Goal: Information Seeking & Learning: Learn about a topic

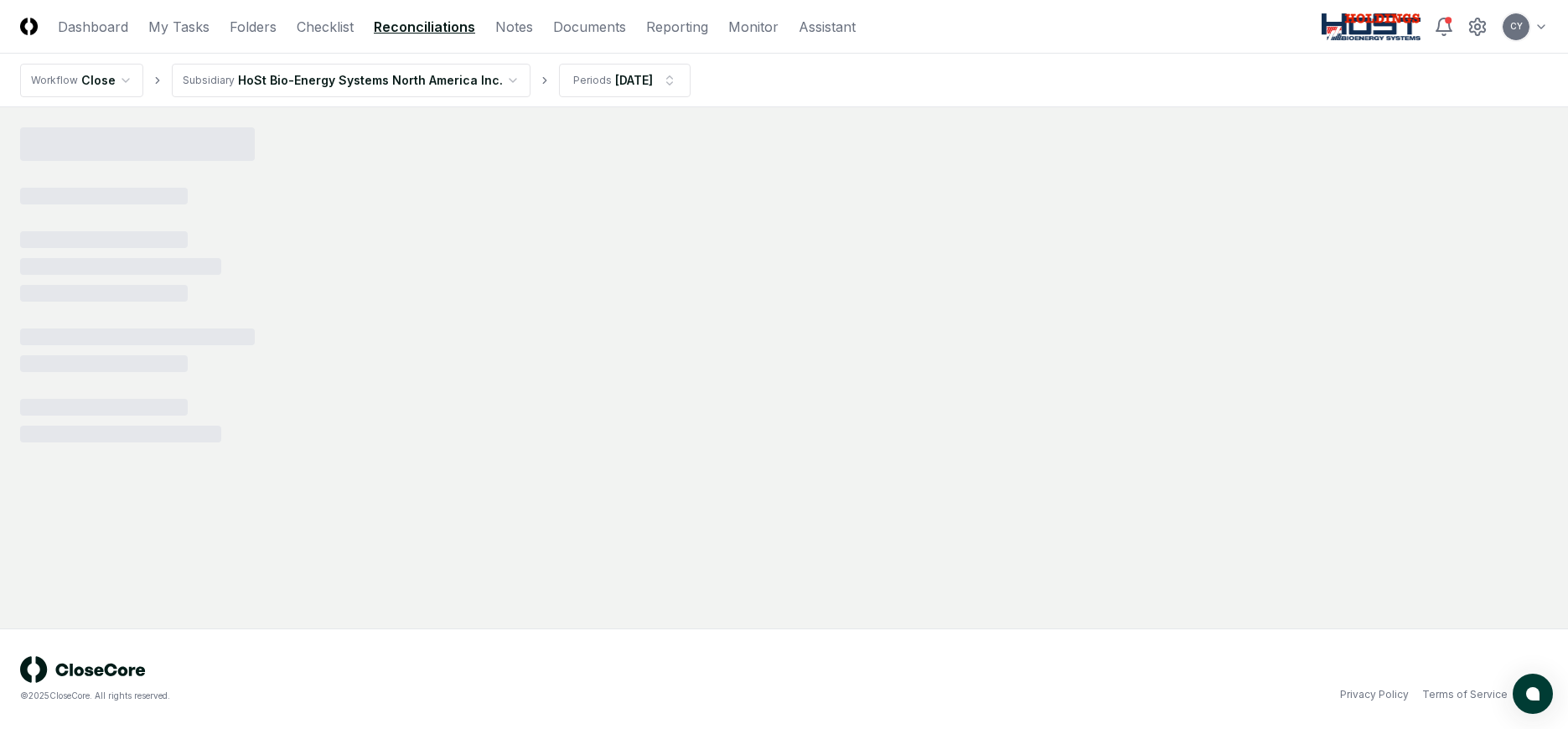
click at [1537, 30] on html "CloseCore Dashboard My Tasks Folders Checklist Reconciliations Notes Documents …" at bounding box center [784, 364] width 1568 height 729
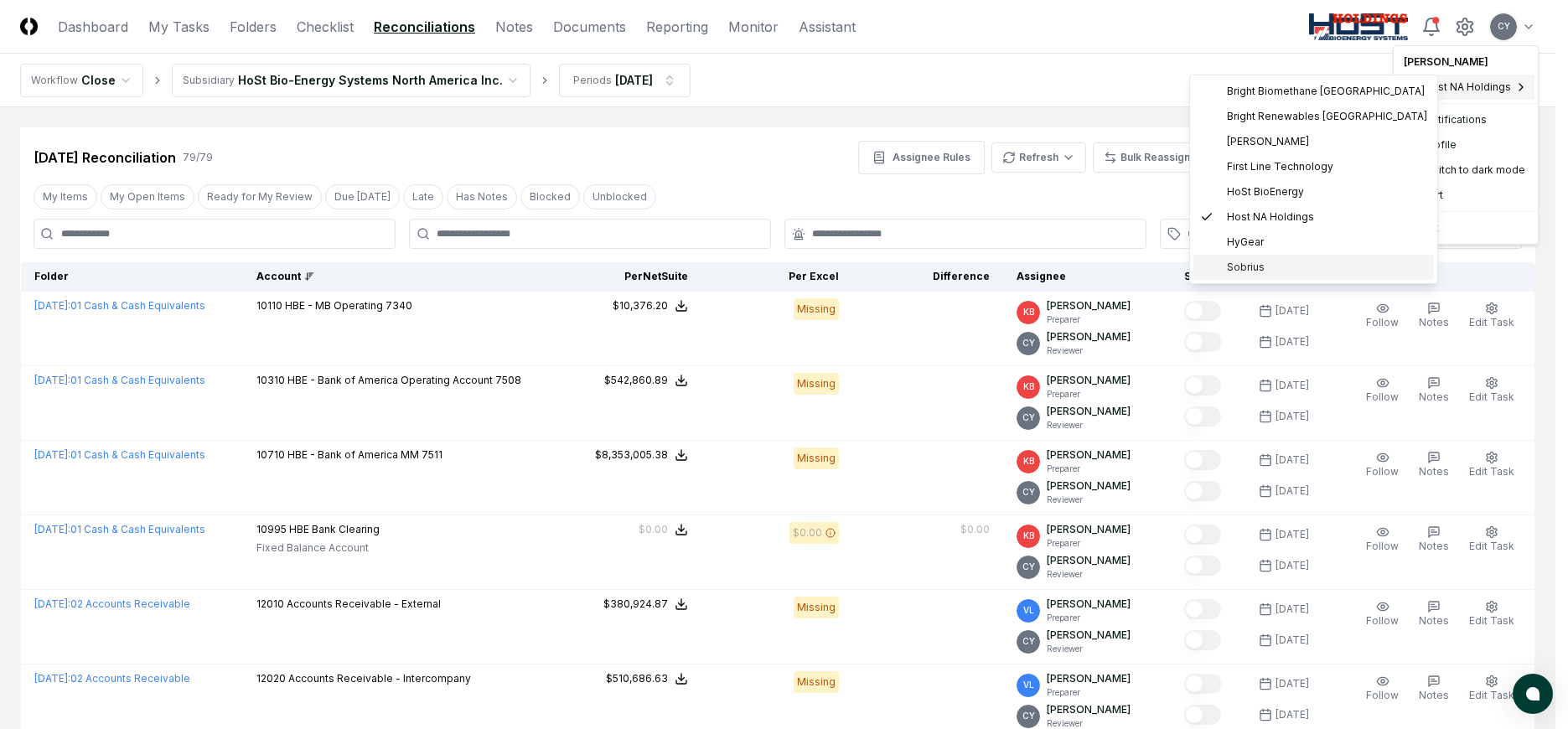
click at [1236, 266] on span "Sobrius" at bounding box center [1246, 266] width 37 height 15
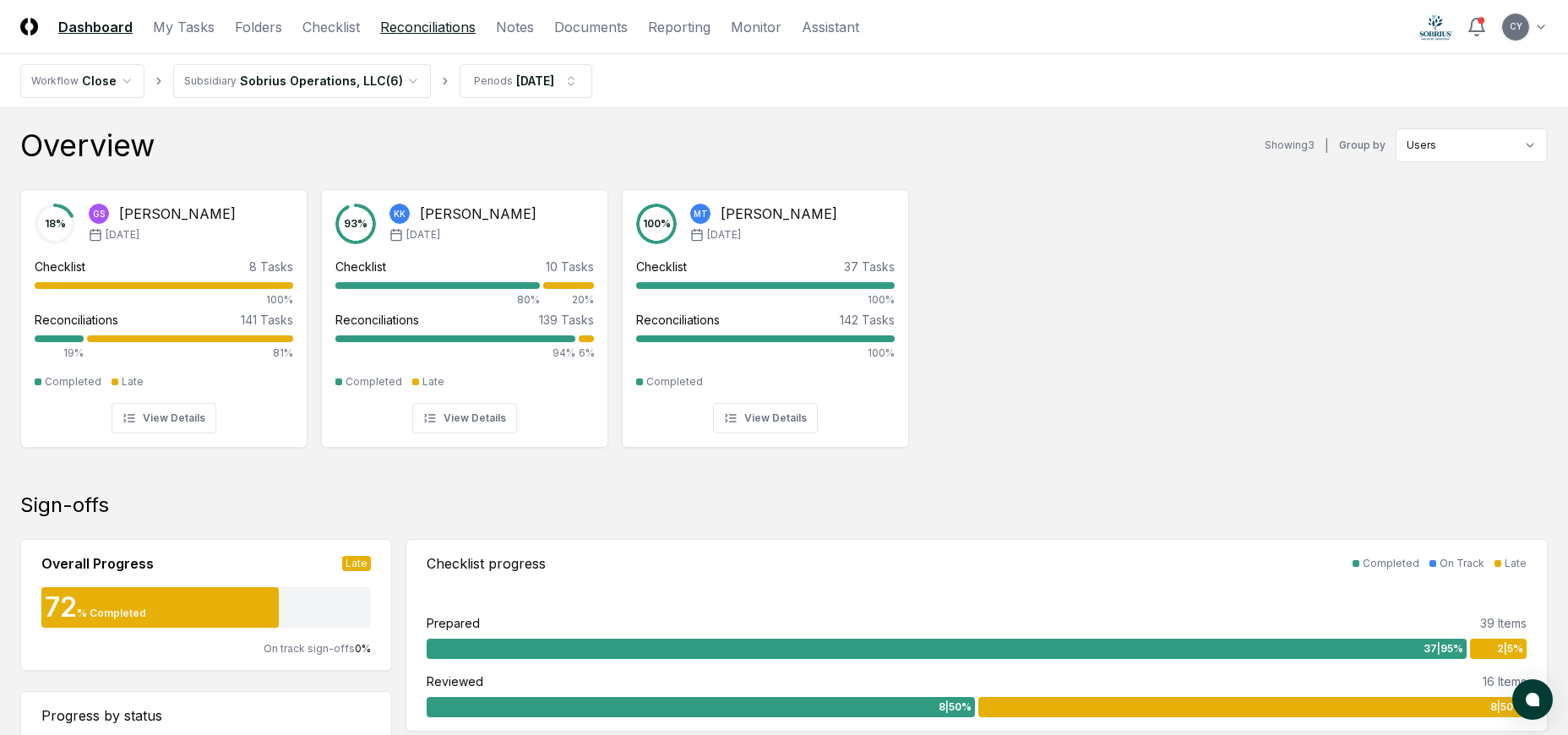
click at [442, 28] on link "Reconciliations" at bounding box center [428, 27] width 95 height 20
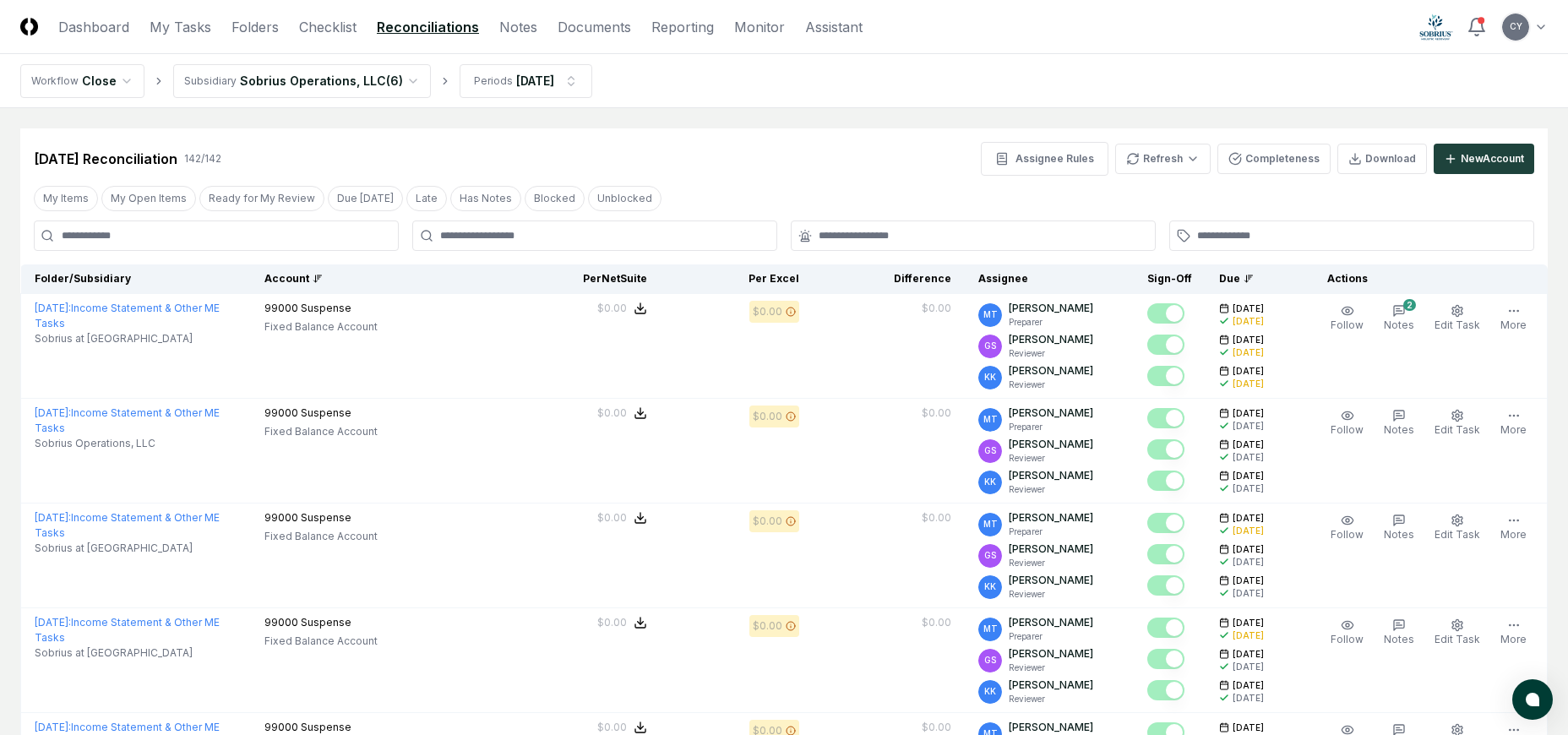
click at [326, 277] on div "Account" at bounding box center [380, 278] width 231 height 15
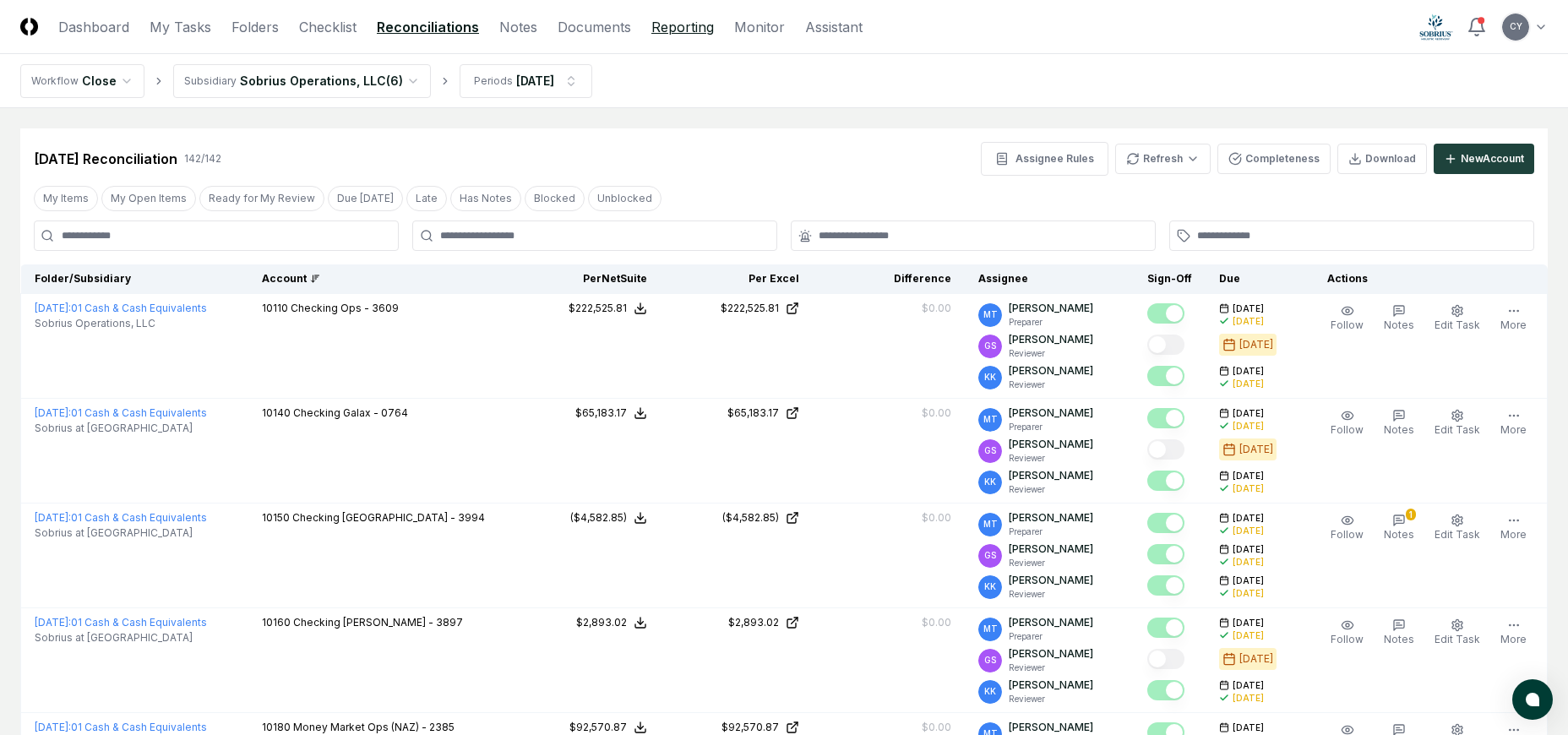
click at [683, 24] on link "Reporting" at bounding box center [682, 27] width 63 height 20
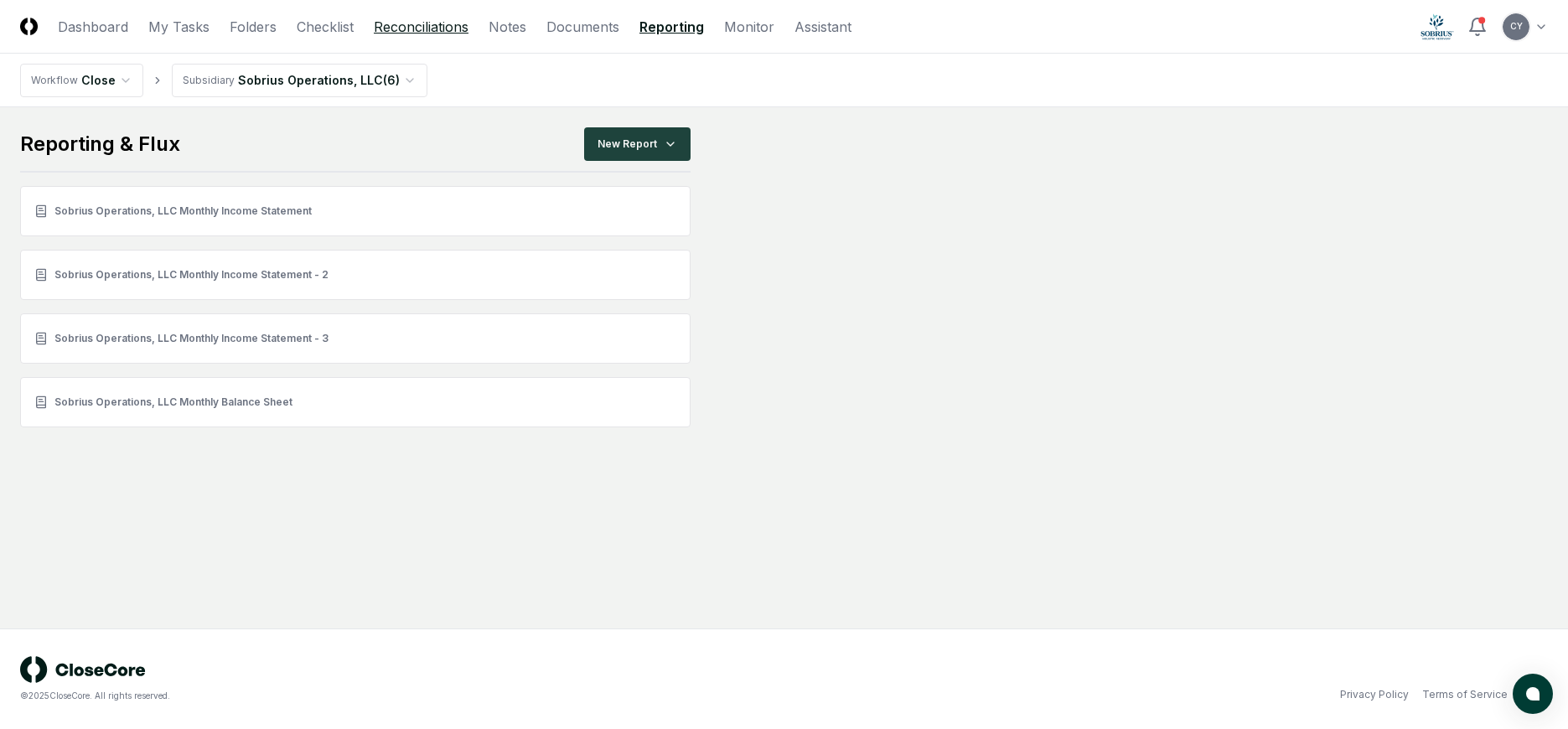
click at [420, 31] on link "Reconciliations" at bounding box center [421, 27] width 95 height 20
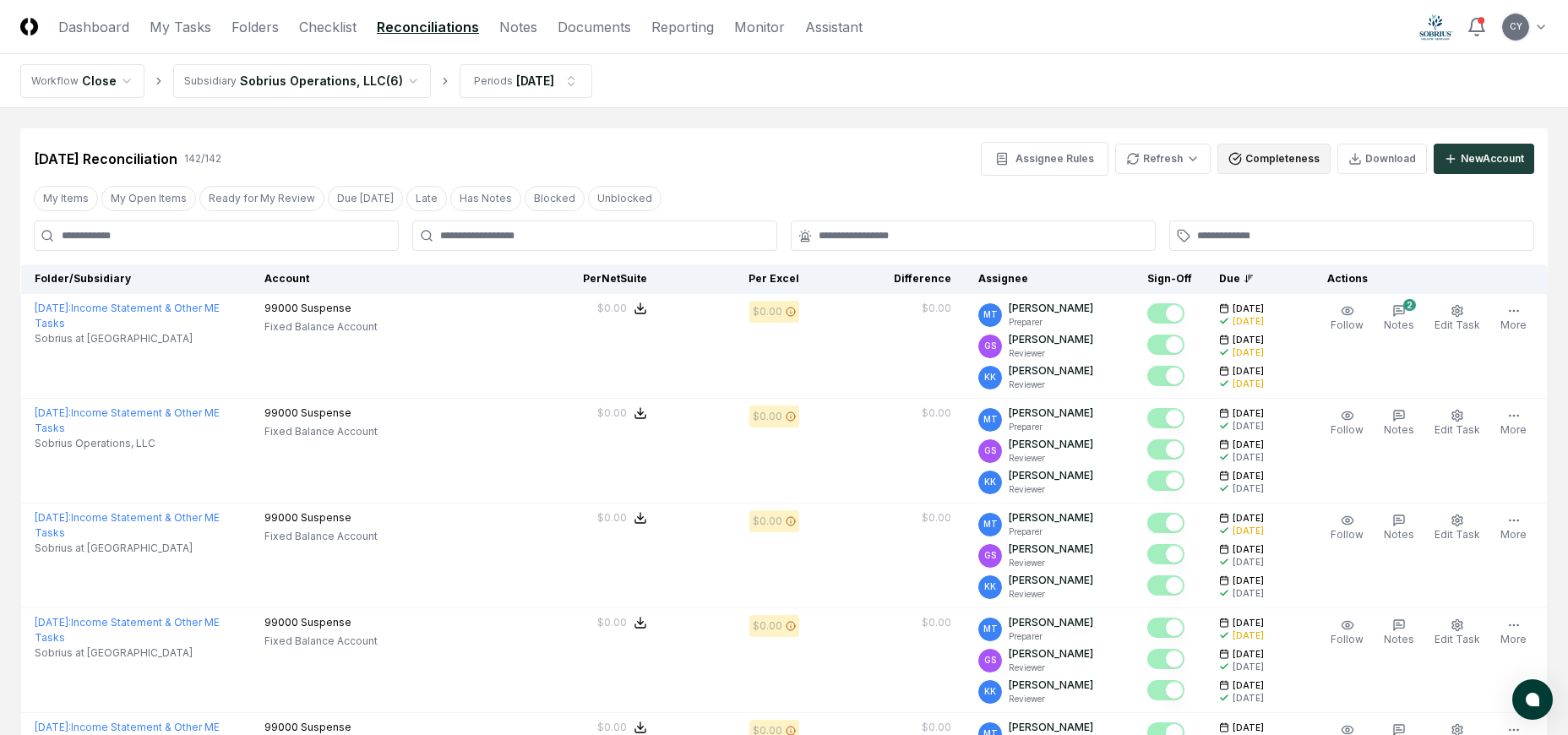
click at [1259, 152] on button "Completeness" at bounding box center [1275, 158] width 113 height 31
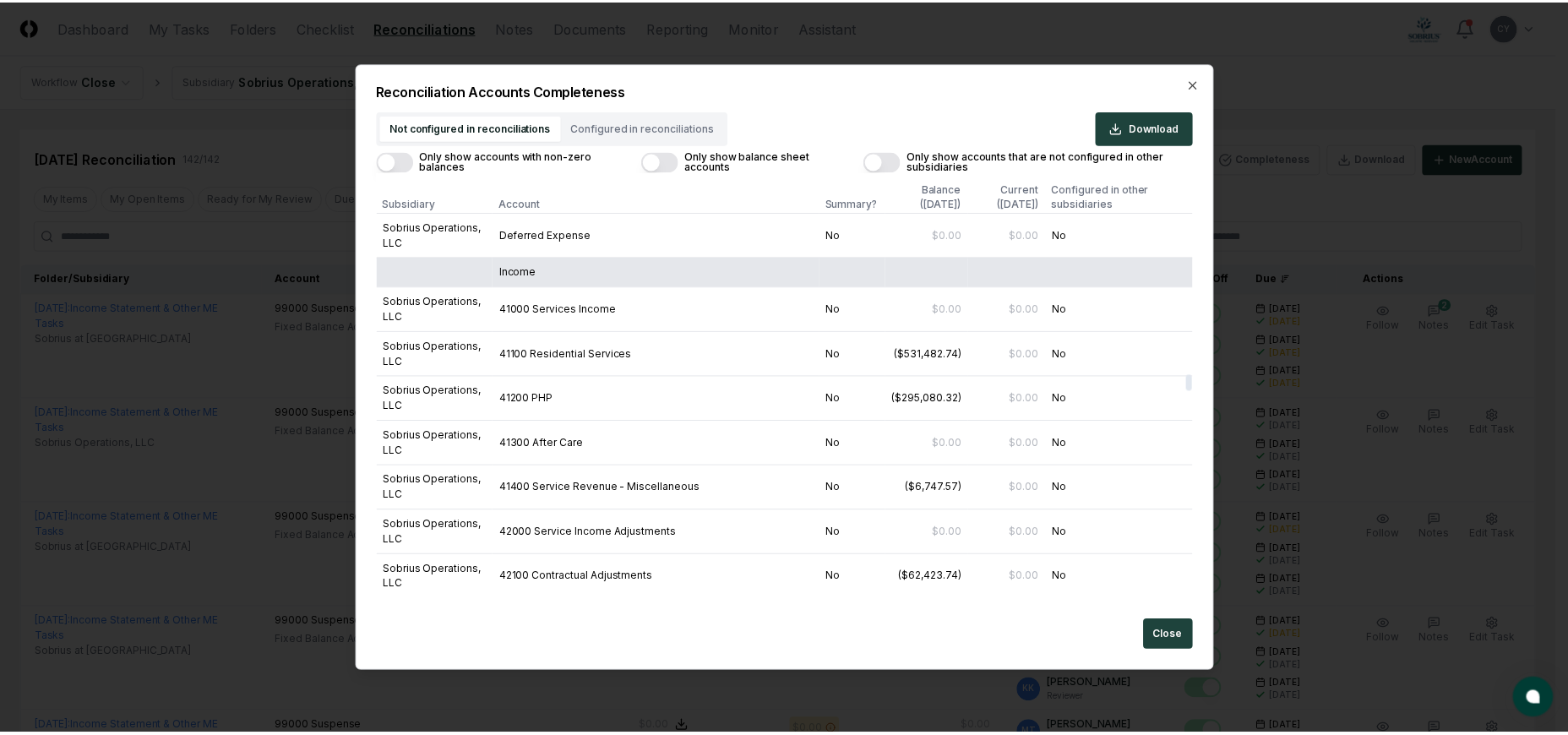
scroll to position [5410, 0]
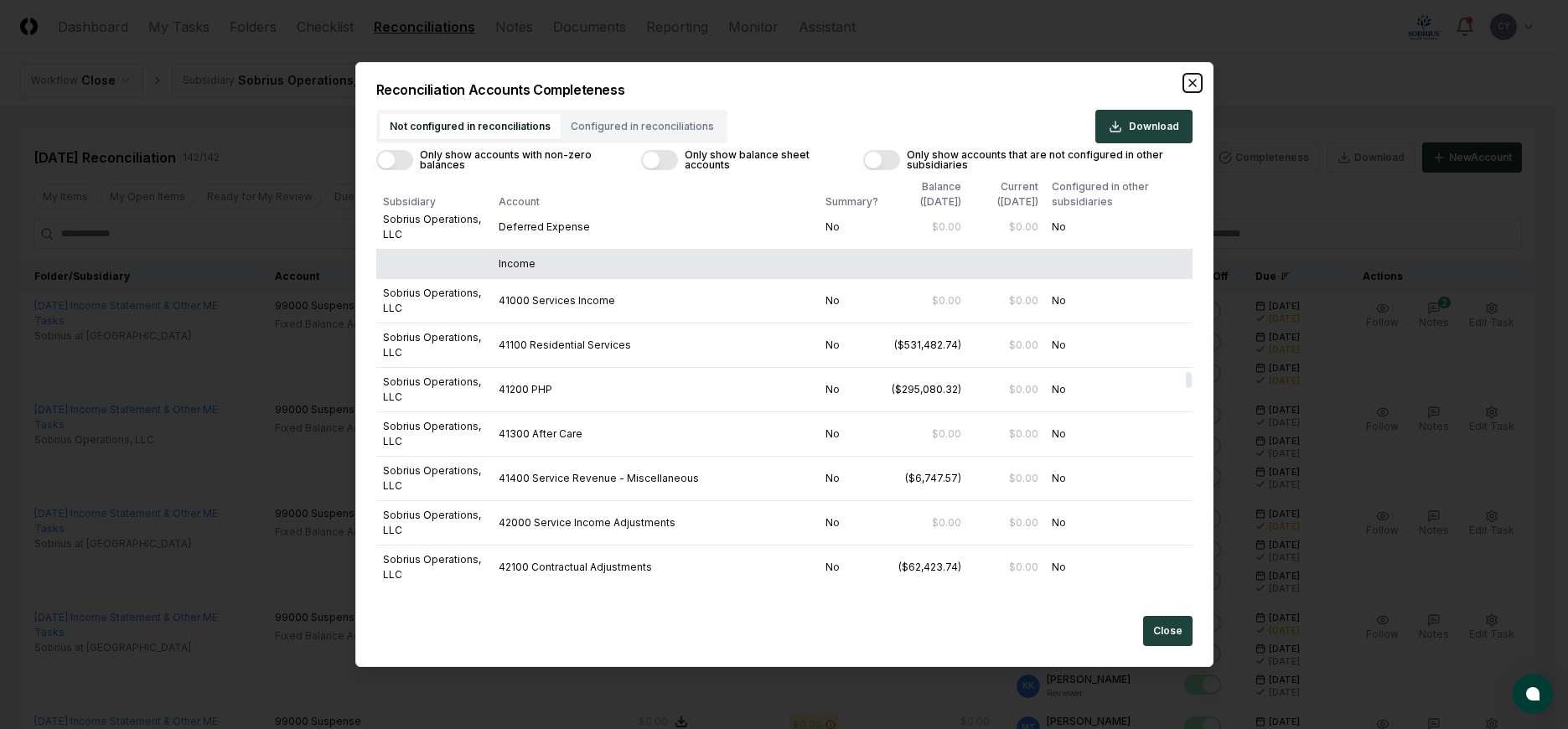
click at [1192, 86] on icon "button" at bounding box center [1193, 83] width 14 height 14
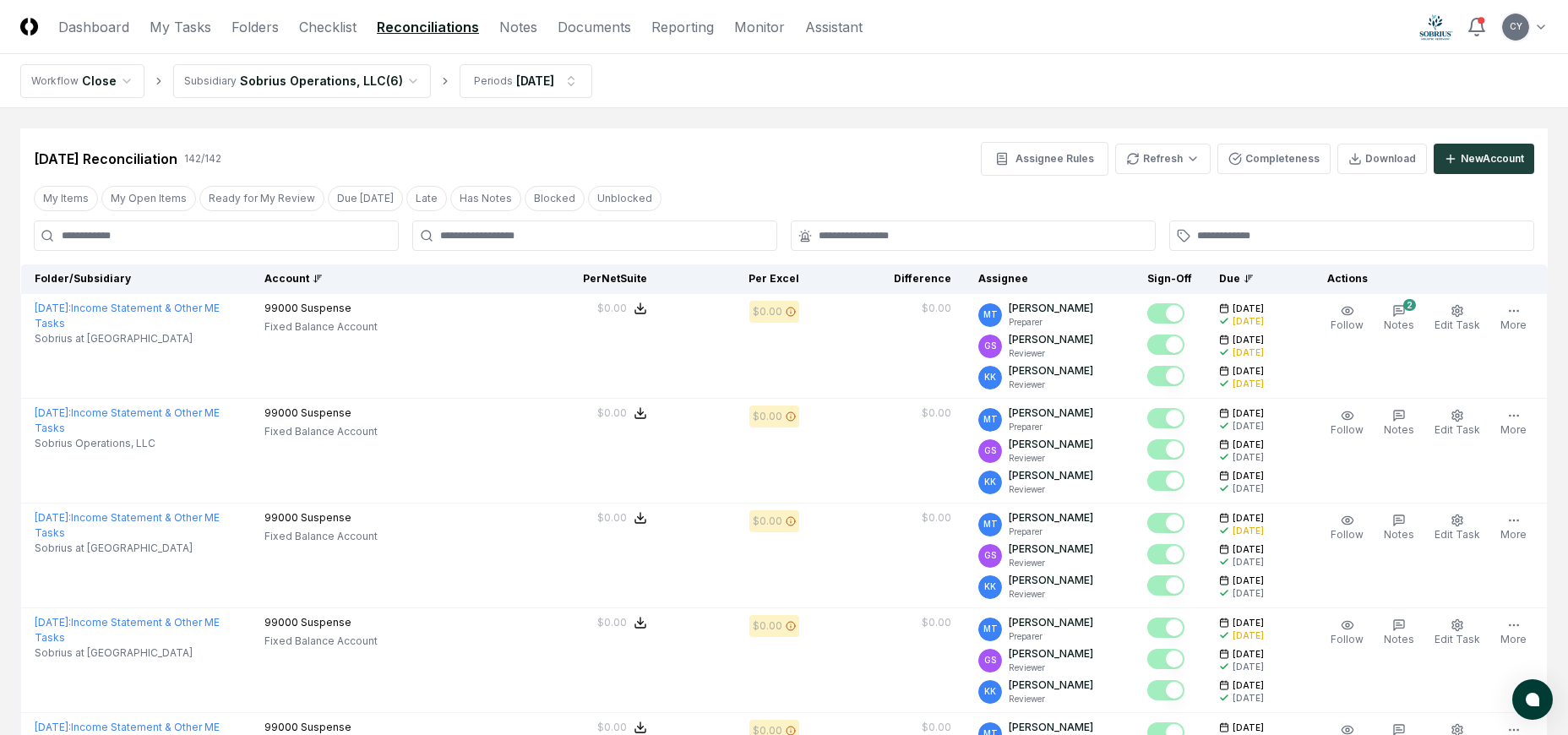
click at [343, 274] on div "Account" at bounding box center [380, 278] width 231 height 15
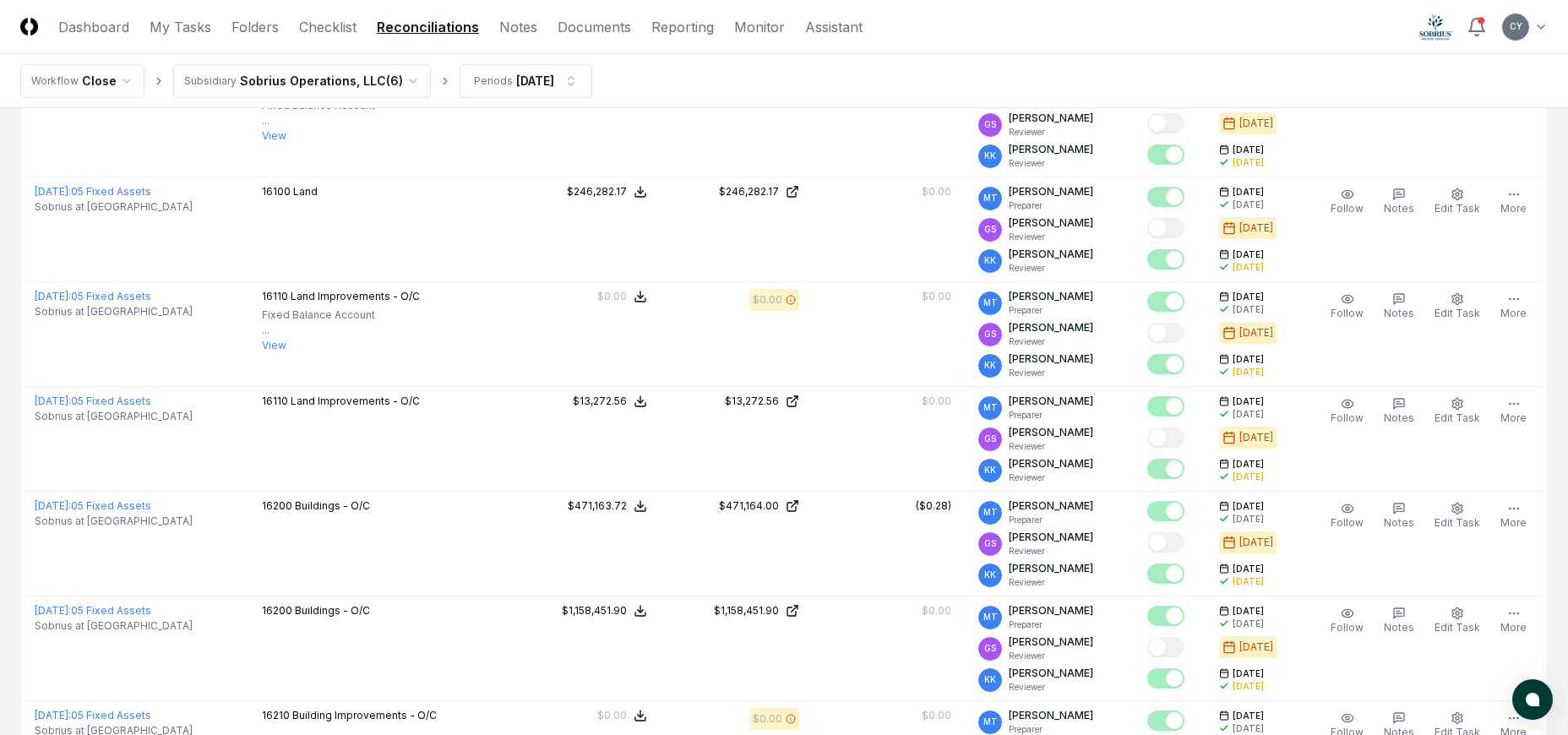
scroll to position [4895, 0]
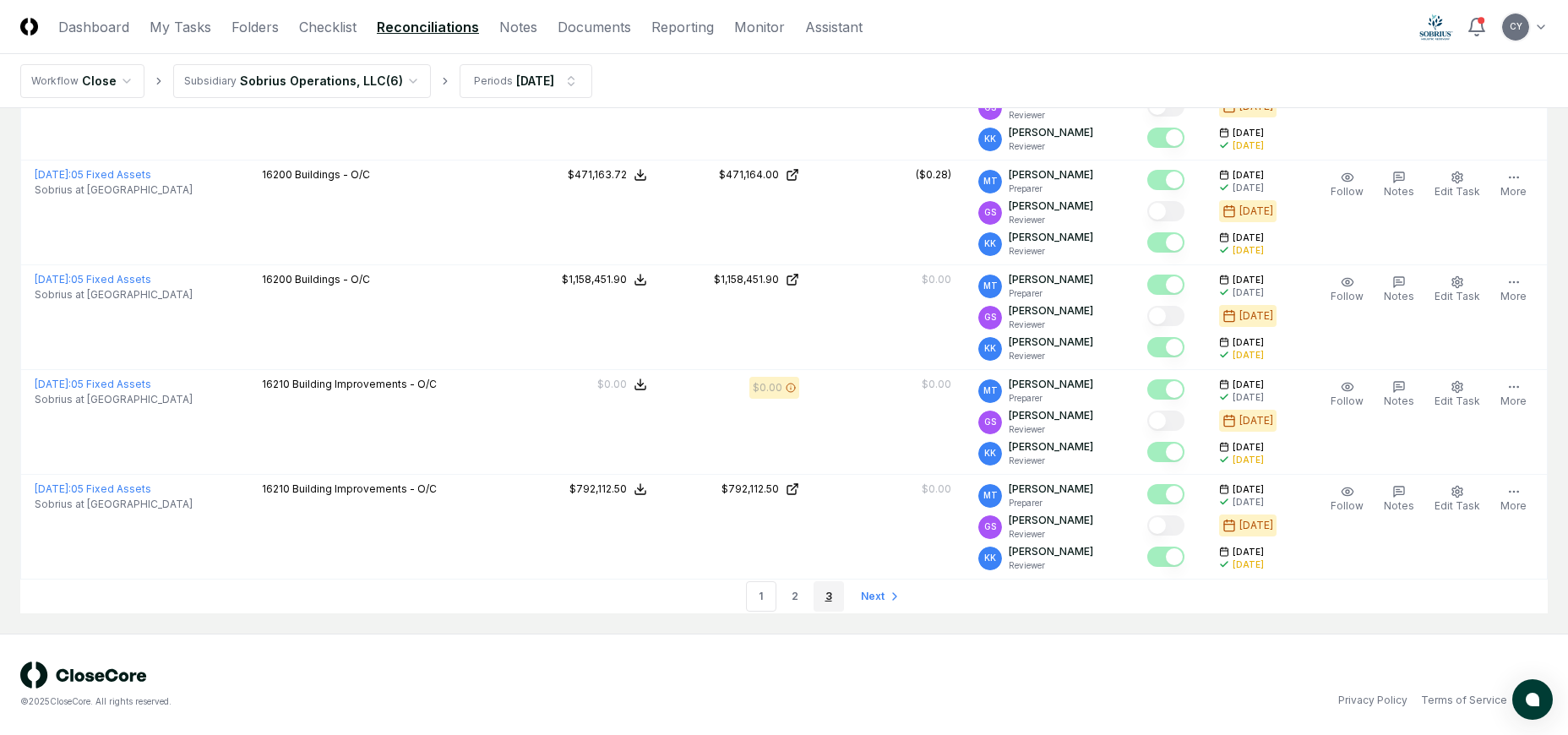
click at [825, 596] on link "3" at bounding box center [828, 597] width 31 height 31
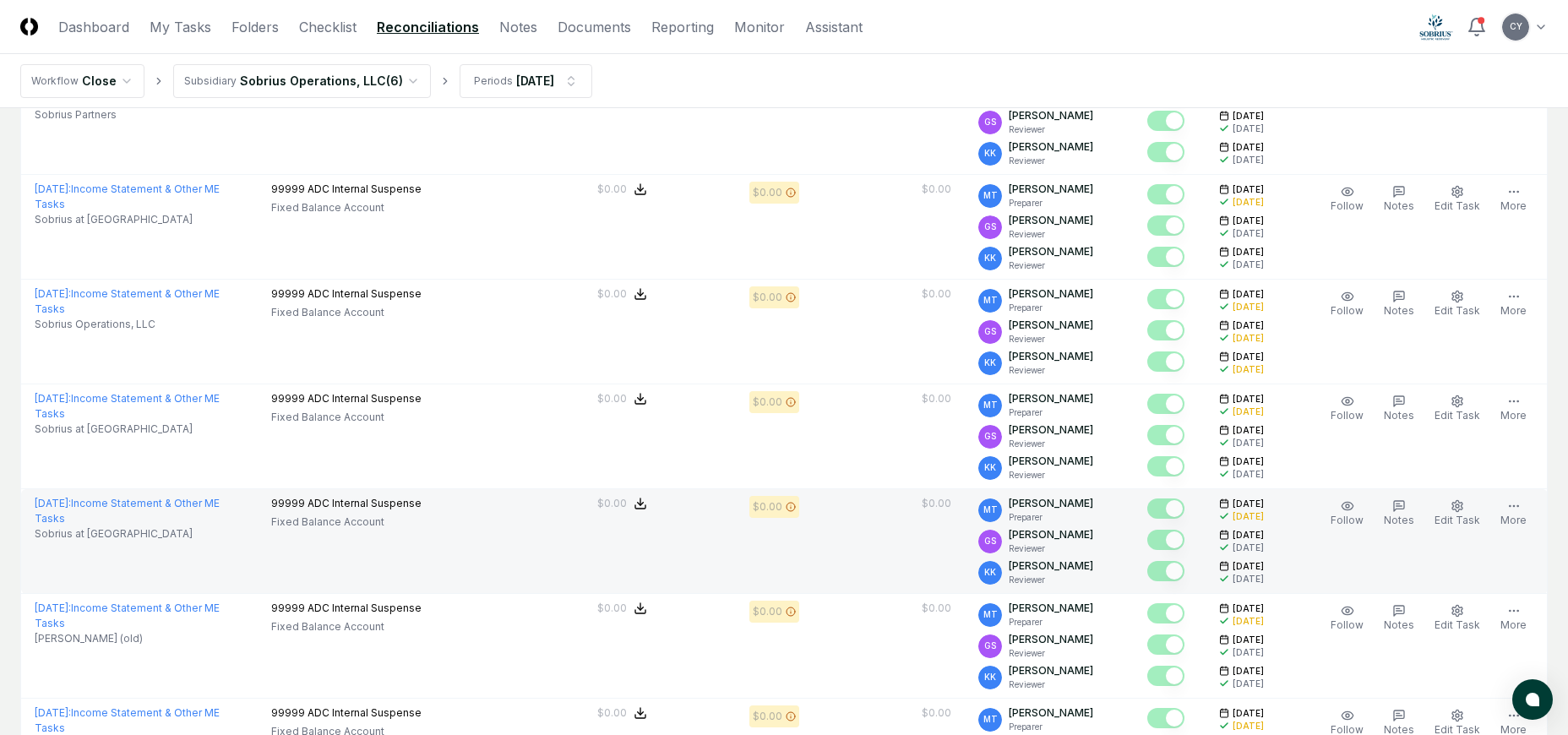
scroll to position [3833, 0]
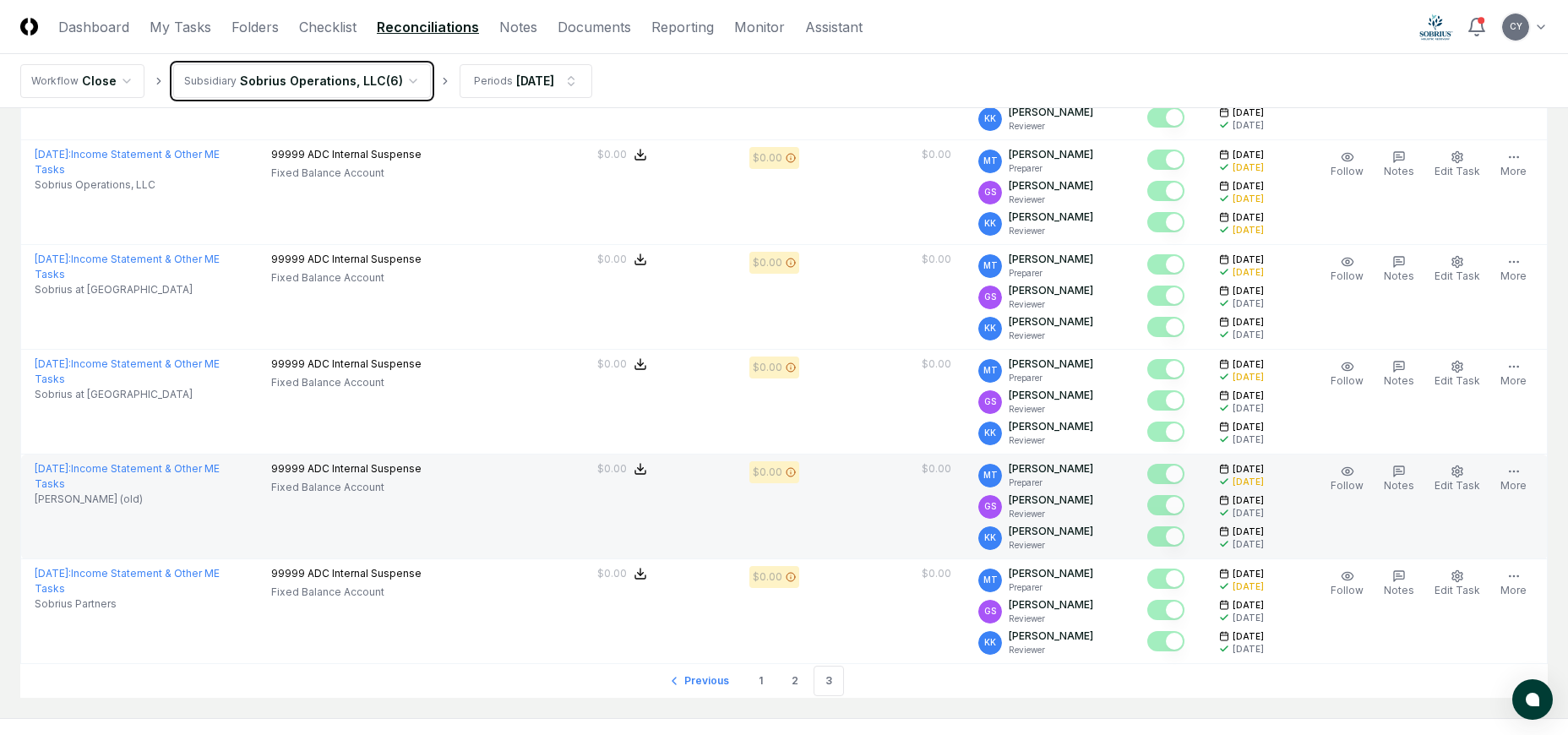
scroll to position [3495, 0]
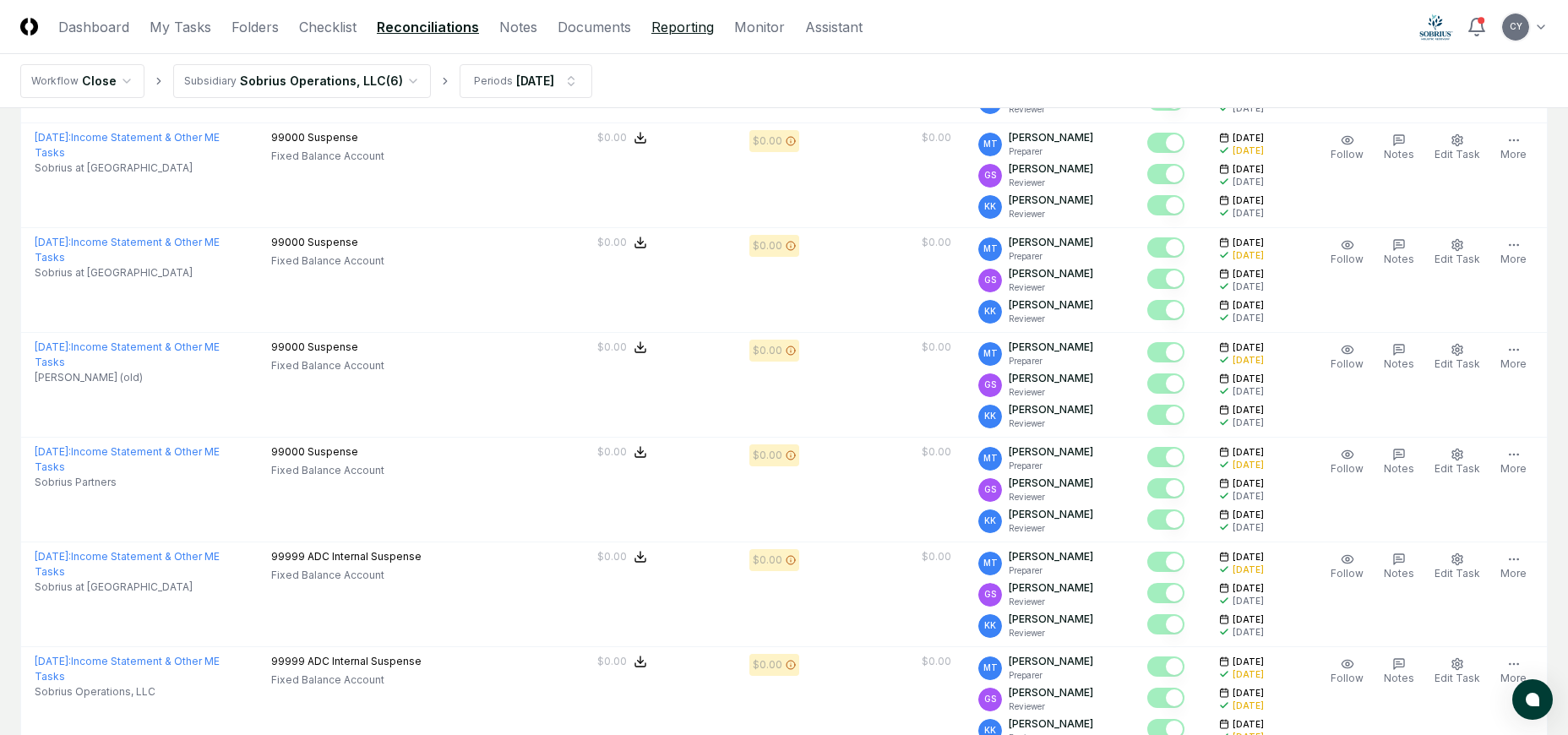
click at [653, 28] on link "Reporting" at bounding box center [682, 27] width 63 height 20
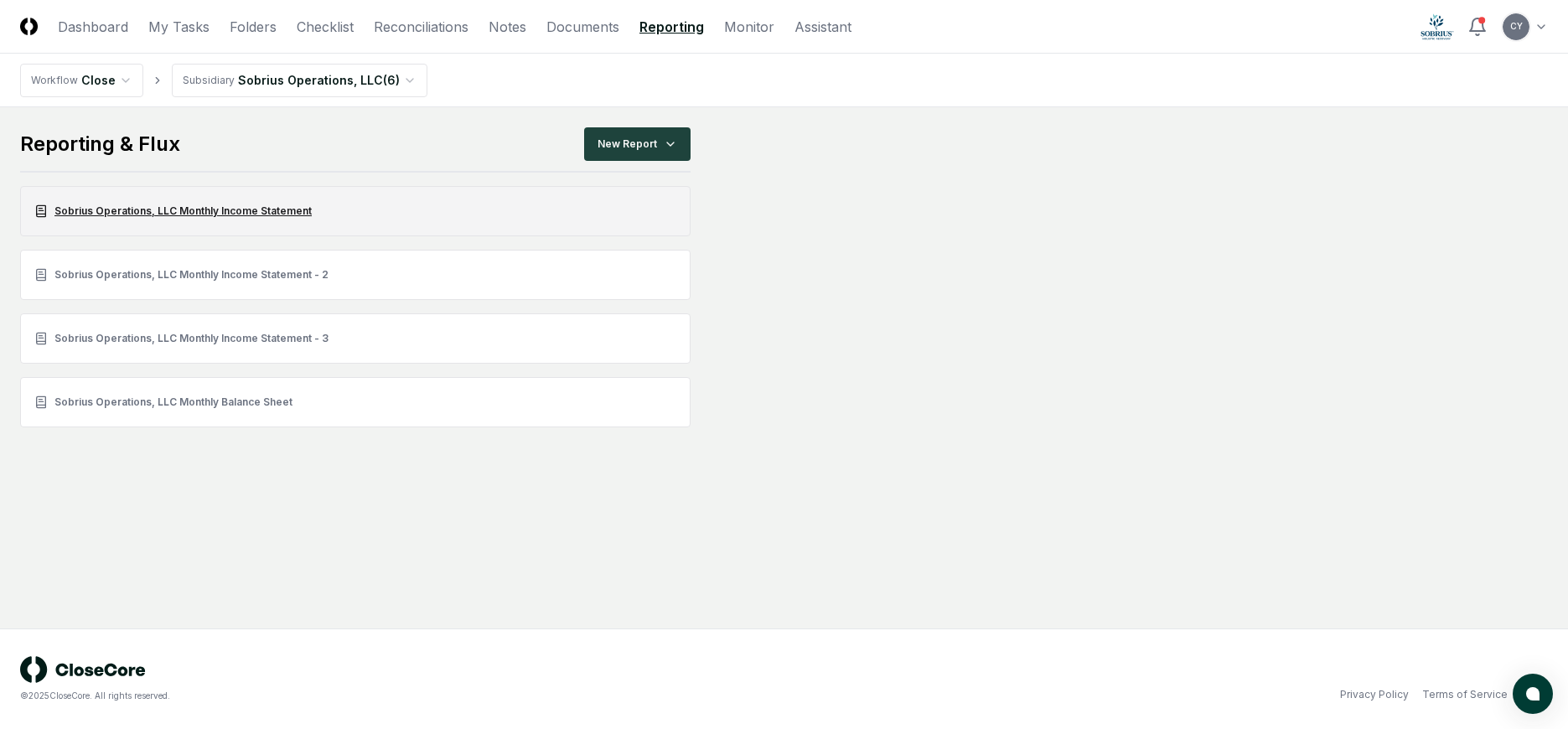
click at [243, 205] on link "Sobrius Operations, LLC Monthly Income Statement" at bounding box center [355, 211] width 671 height 50
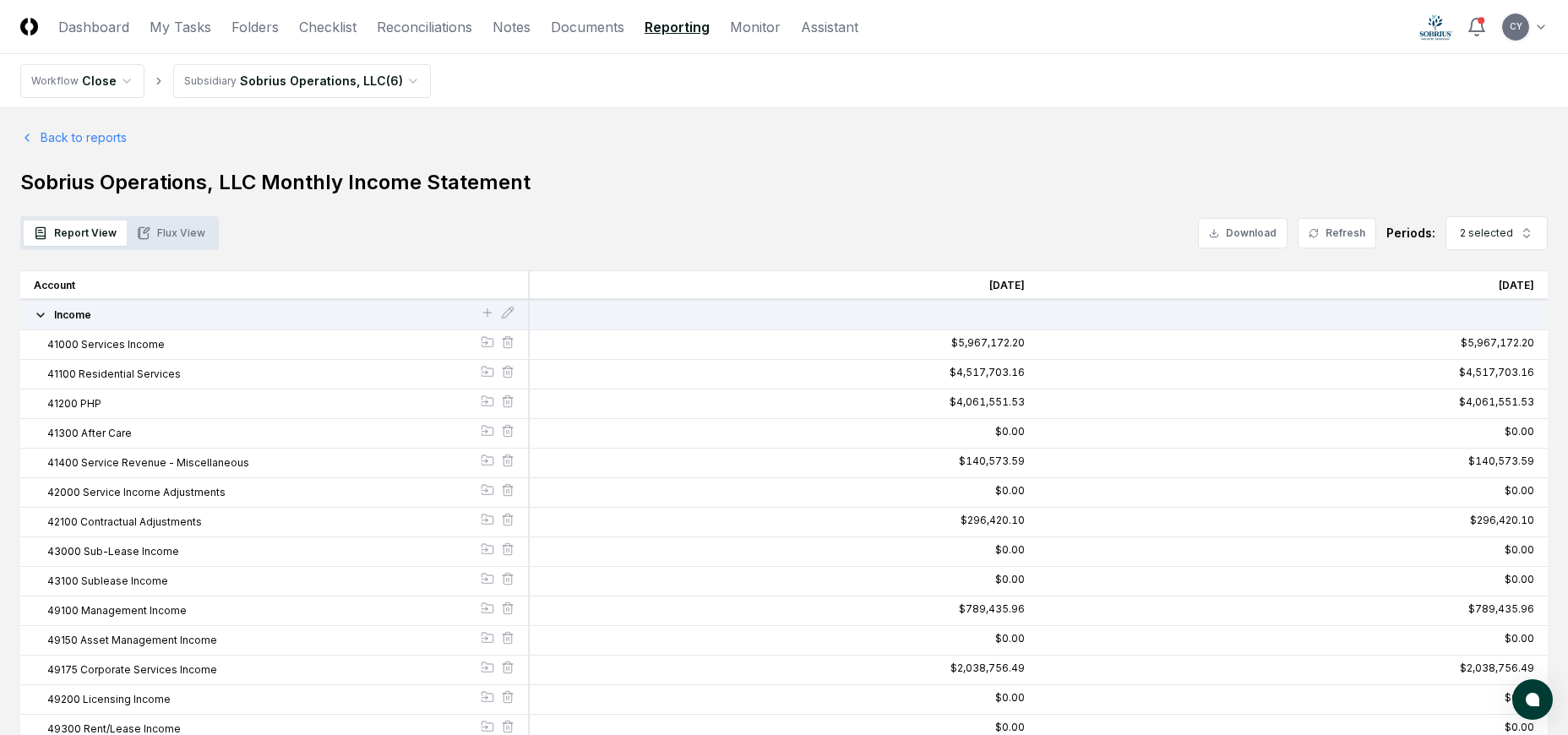
click at [175, 225] on button "Flux View" at bounding box center [170, 233] width 88 height 25
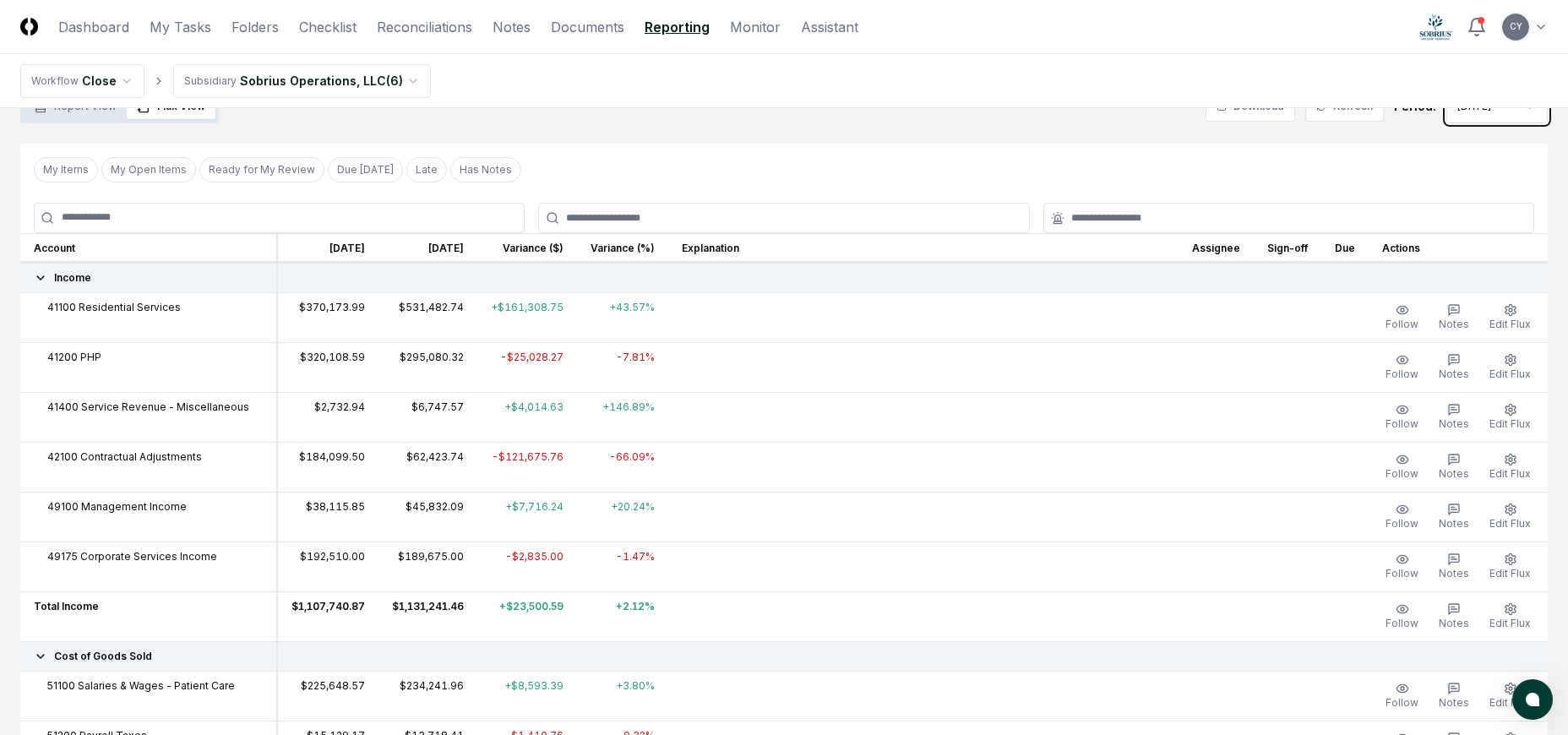
scroll to position [169, 0]
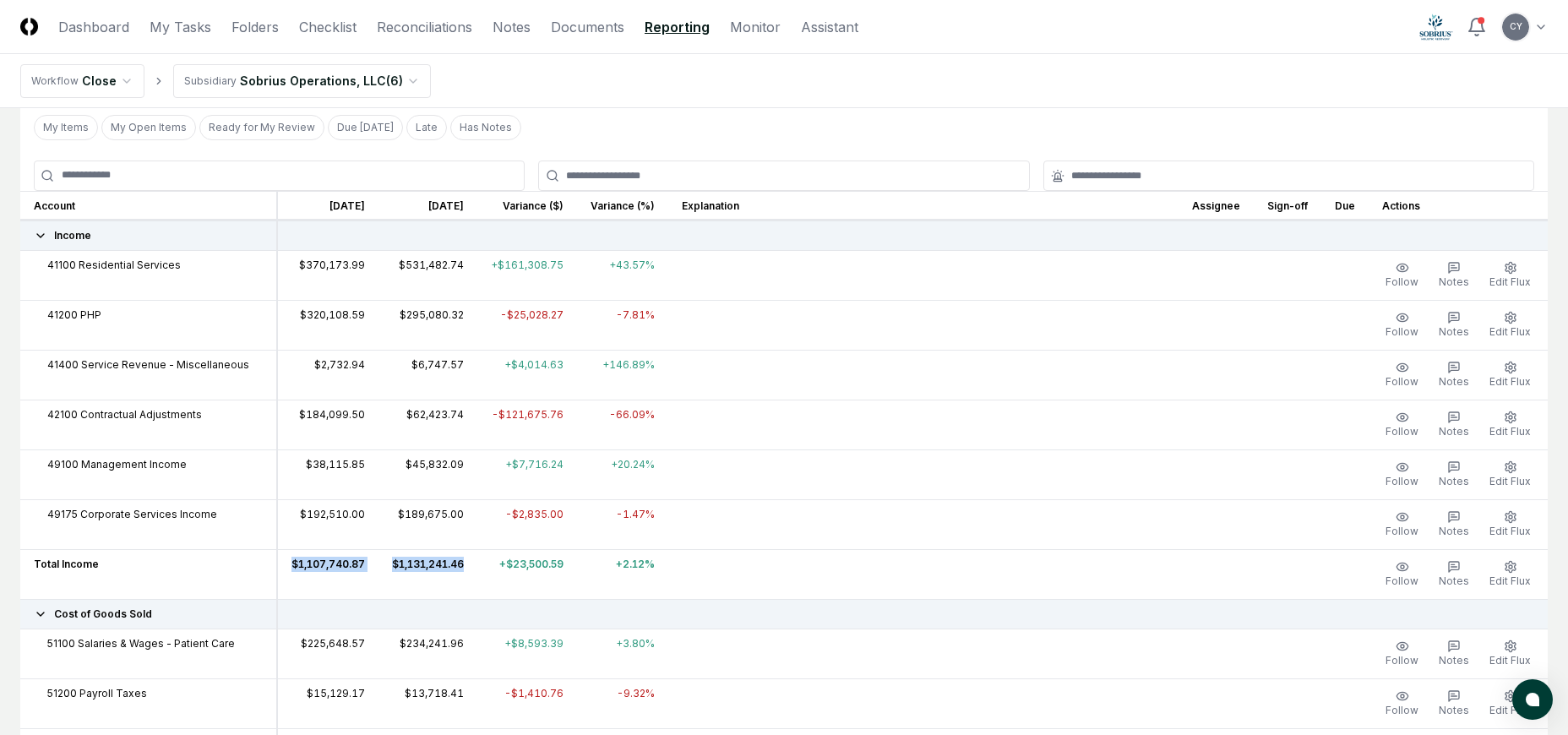
drag, startPoint x: 465, startPoint y: 565, endPoint x: 273, endPoint y: 565, distance: 192.0
click at [273, 565] on tr "Total Income $1,107,740.87 $1,131,241.46 +$23,500.59 +2.12% Follow Notes Edit F…" at bounding box center [784, 574] width 1528 height 50
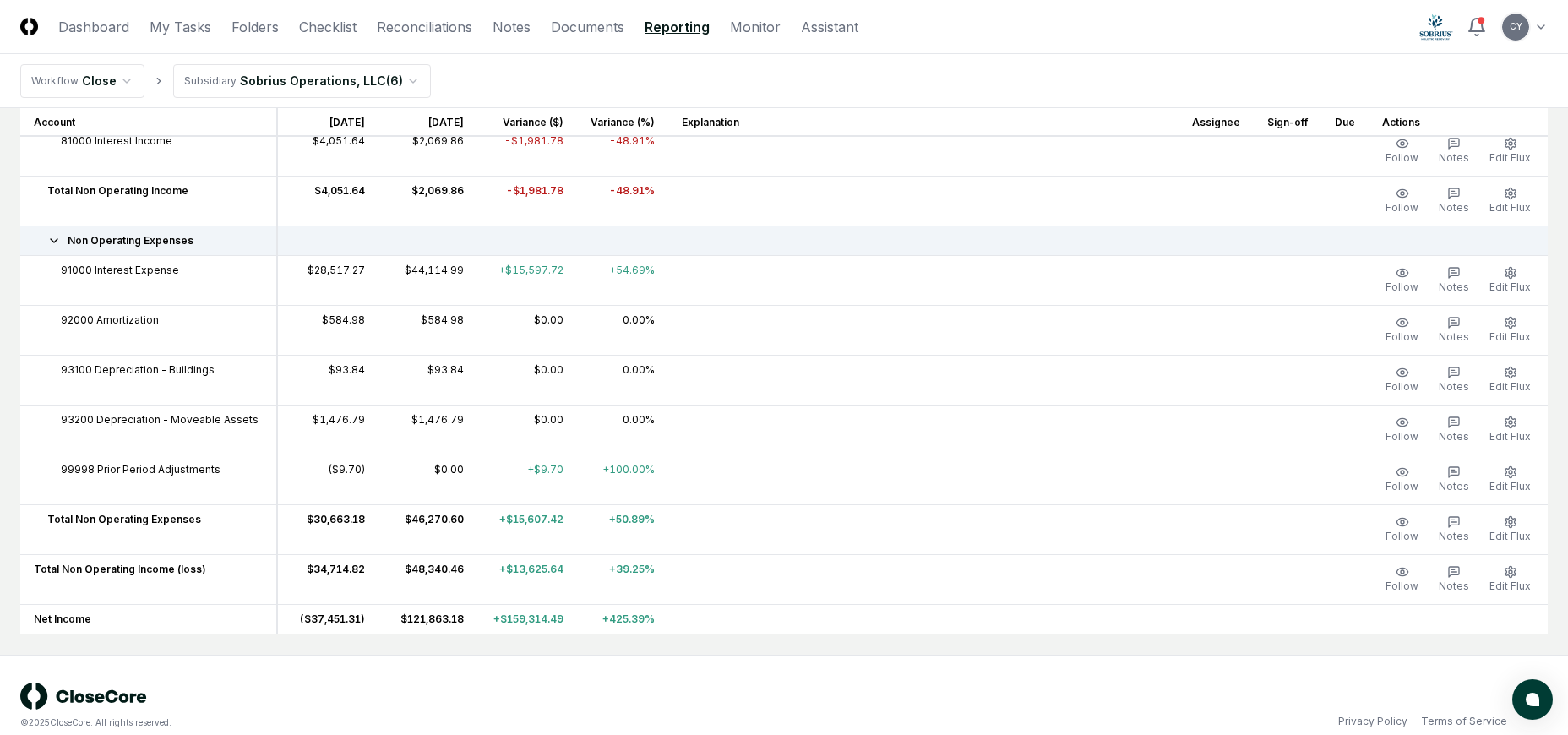
scroll to position [3719, 0]
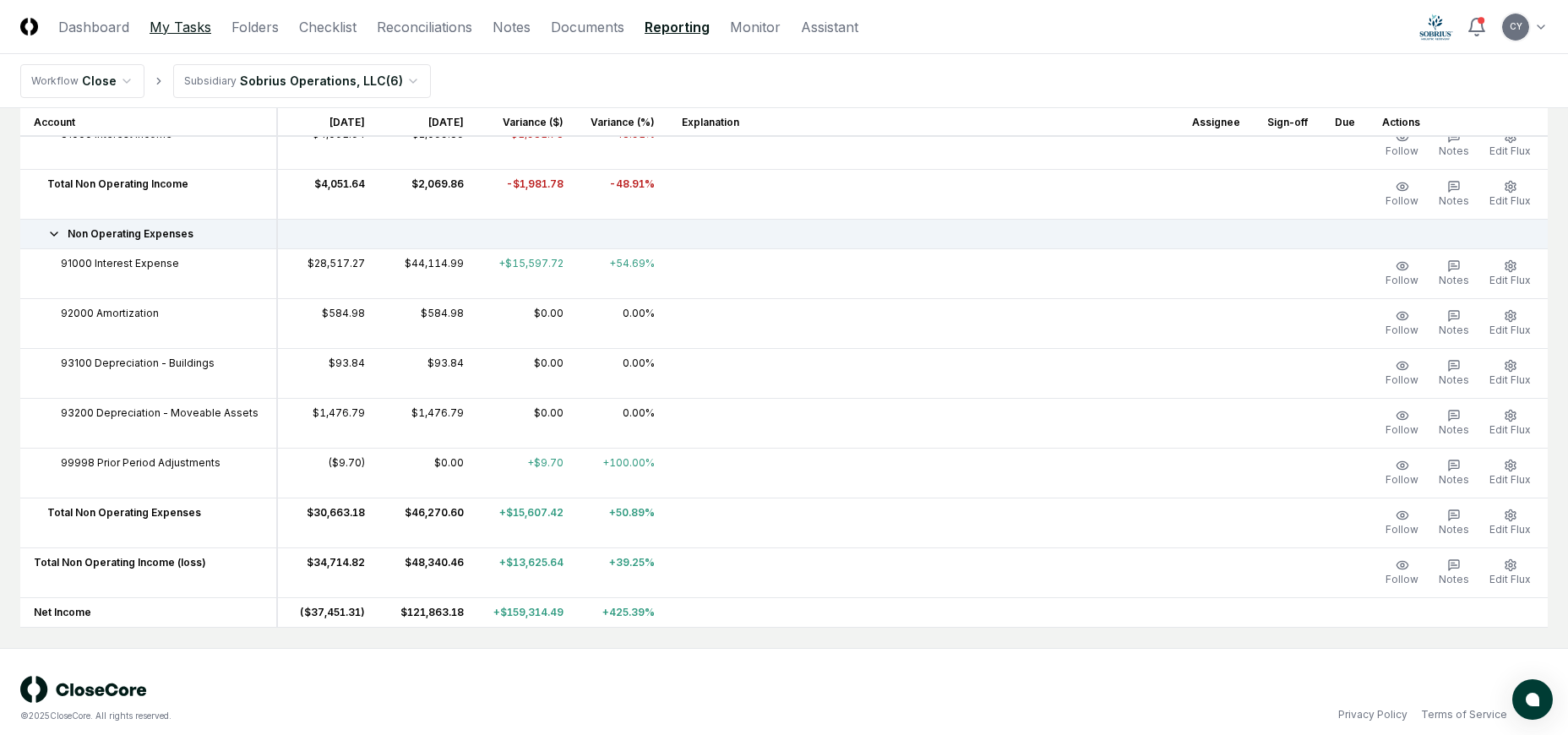
click at [177, 25] on link "My Tasks" at bounding box center [180, 27] width 62 height 20
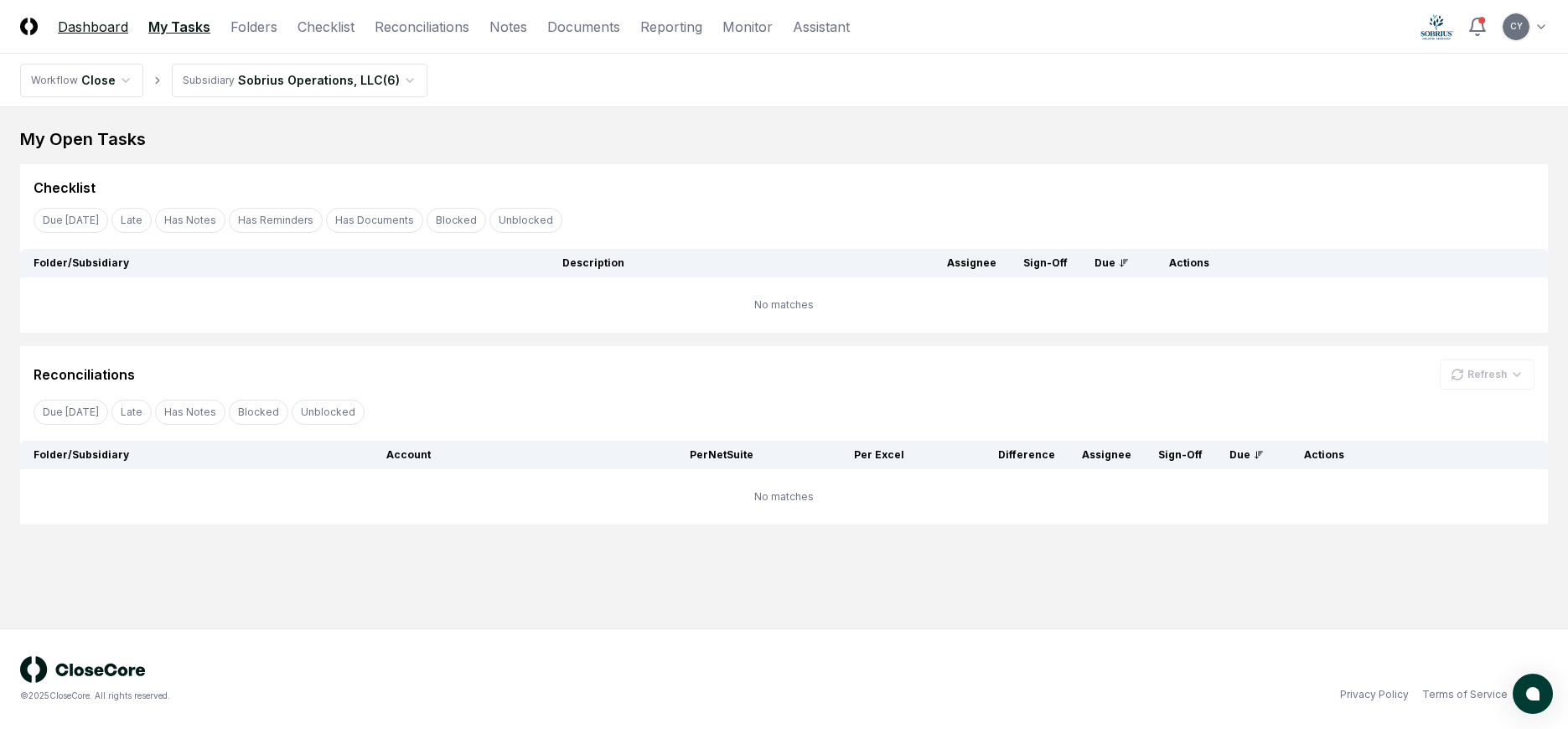
click at [93, 27] on link "Dashboard" at bounding box center [93, 27] width 70 height 20
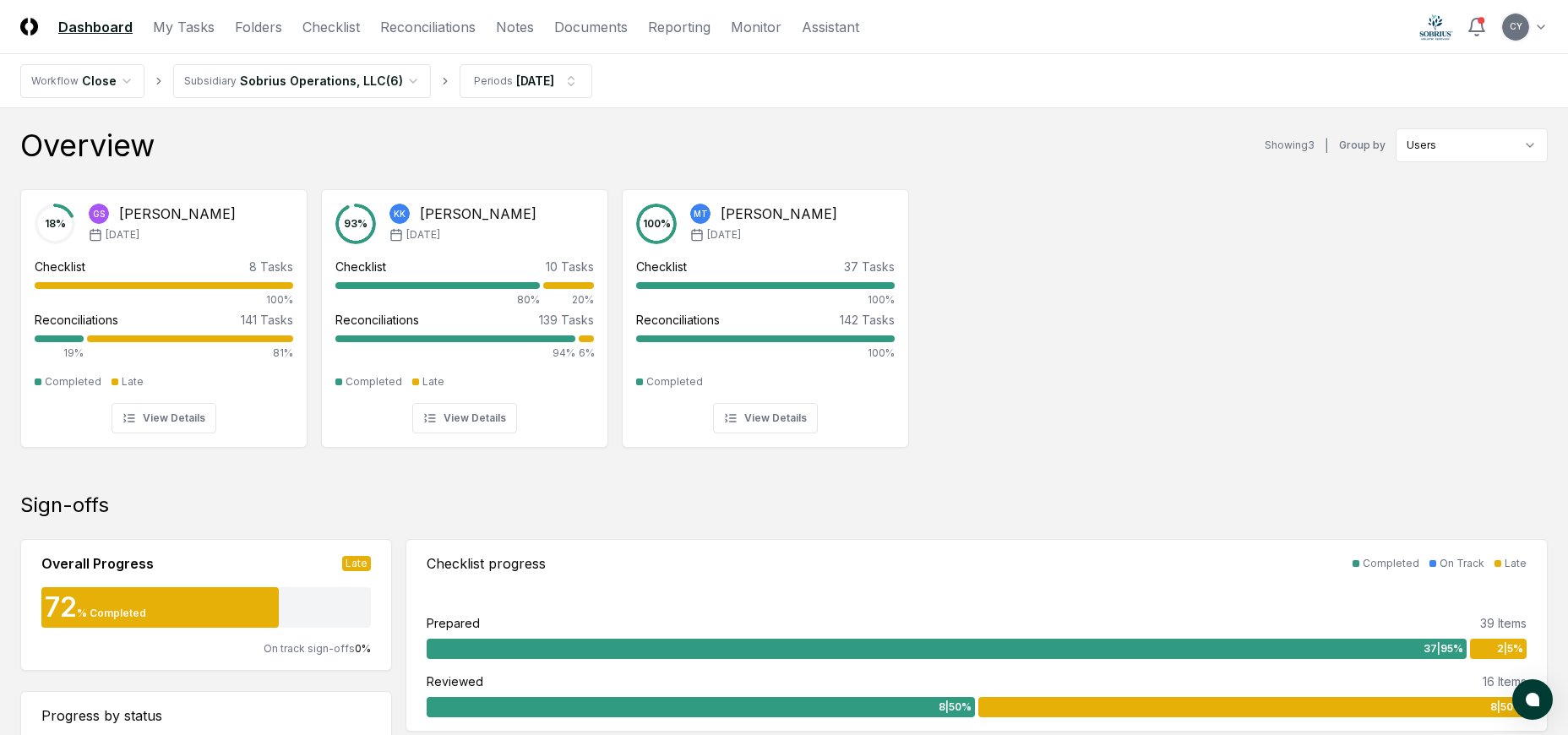
click at [1024, 318] on div "18 % GS [PERSON_NAME] [DATE] Checklist 8 Tasks 100% Reconciliations 141 Tasks 1…" at bounding box center [784, 317] width 1568 height 282
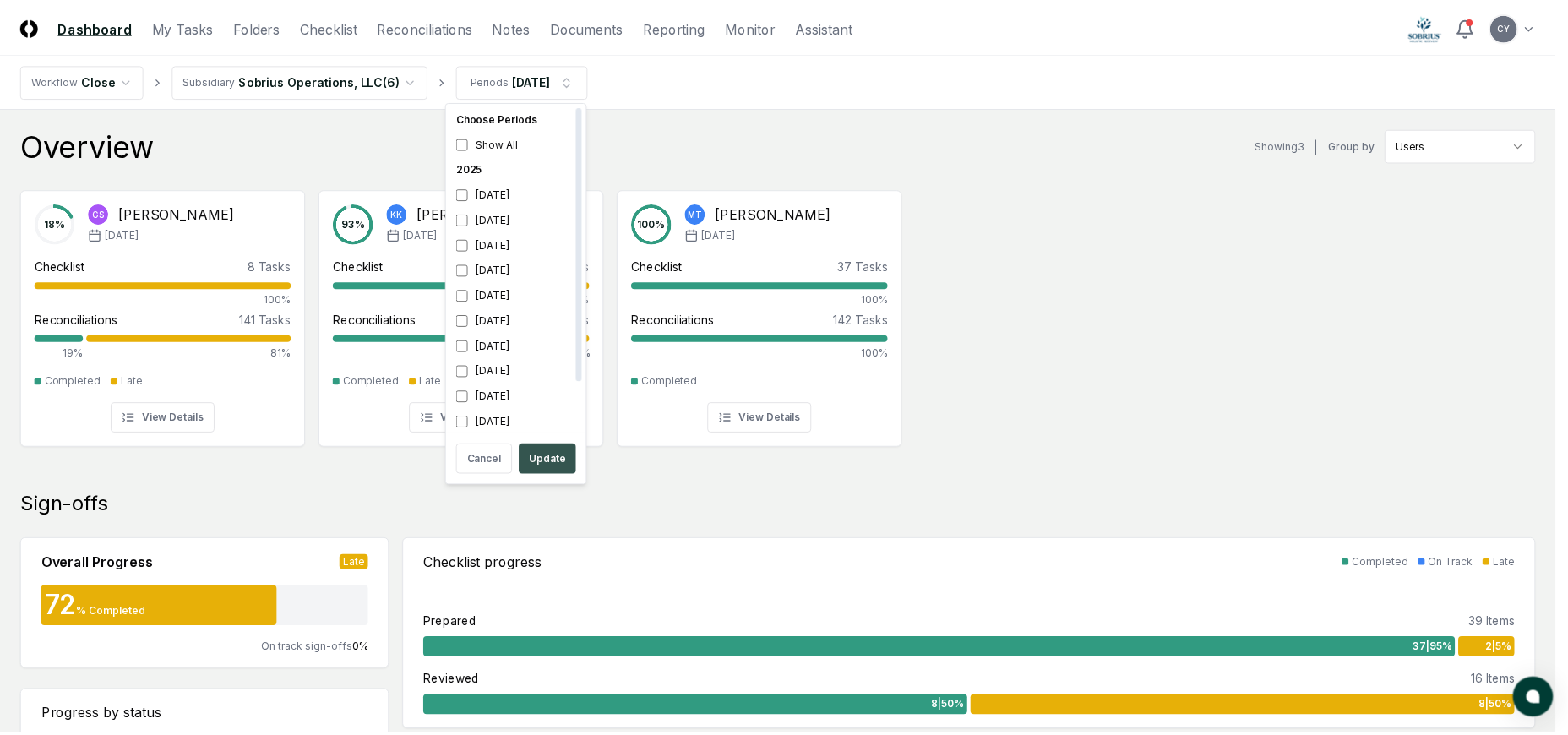
scroll to position [5, 0]
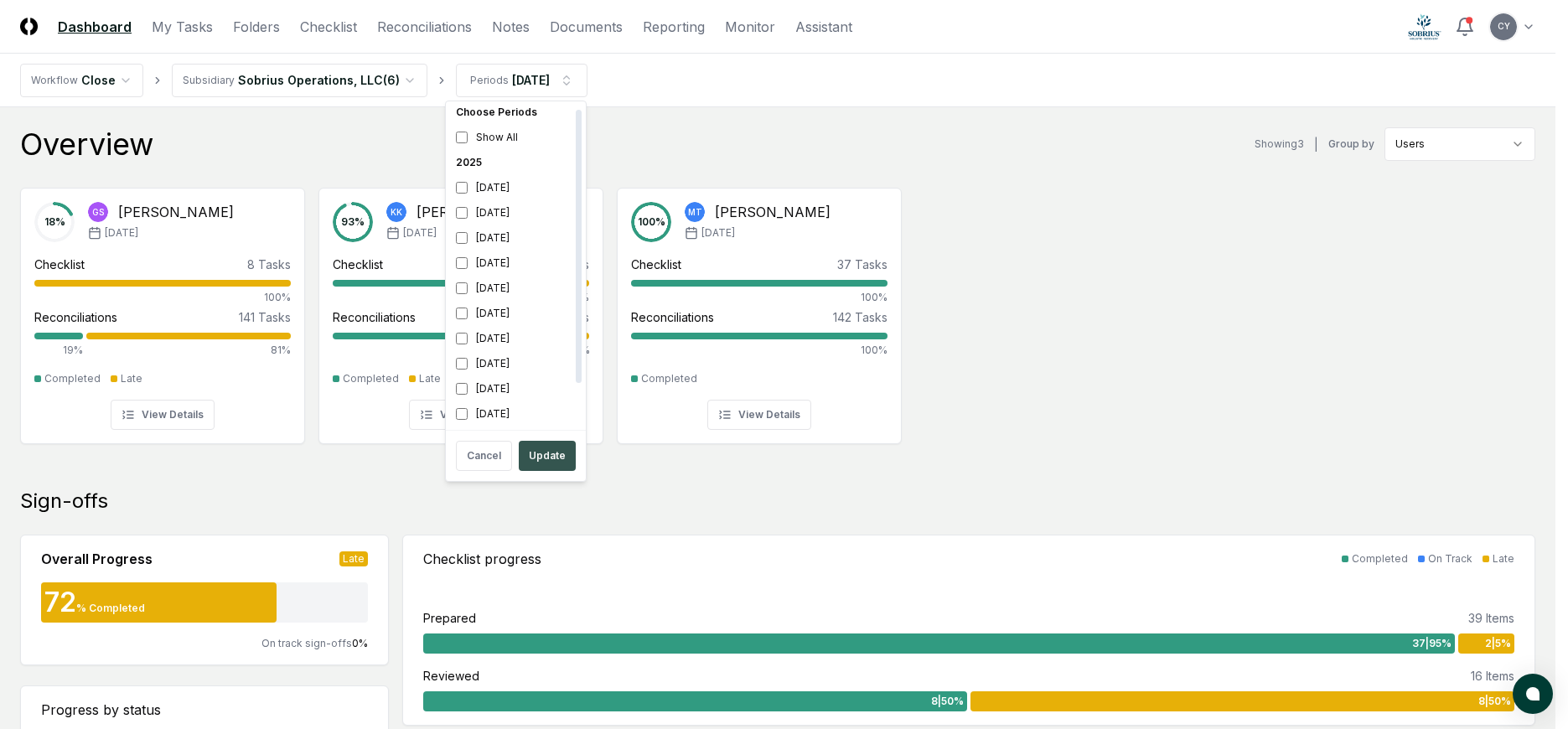
click at [550, 459] on button "Update" at bounding box center [547, 456] width 57 height 31
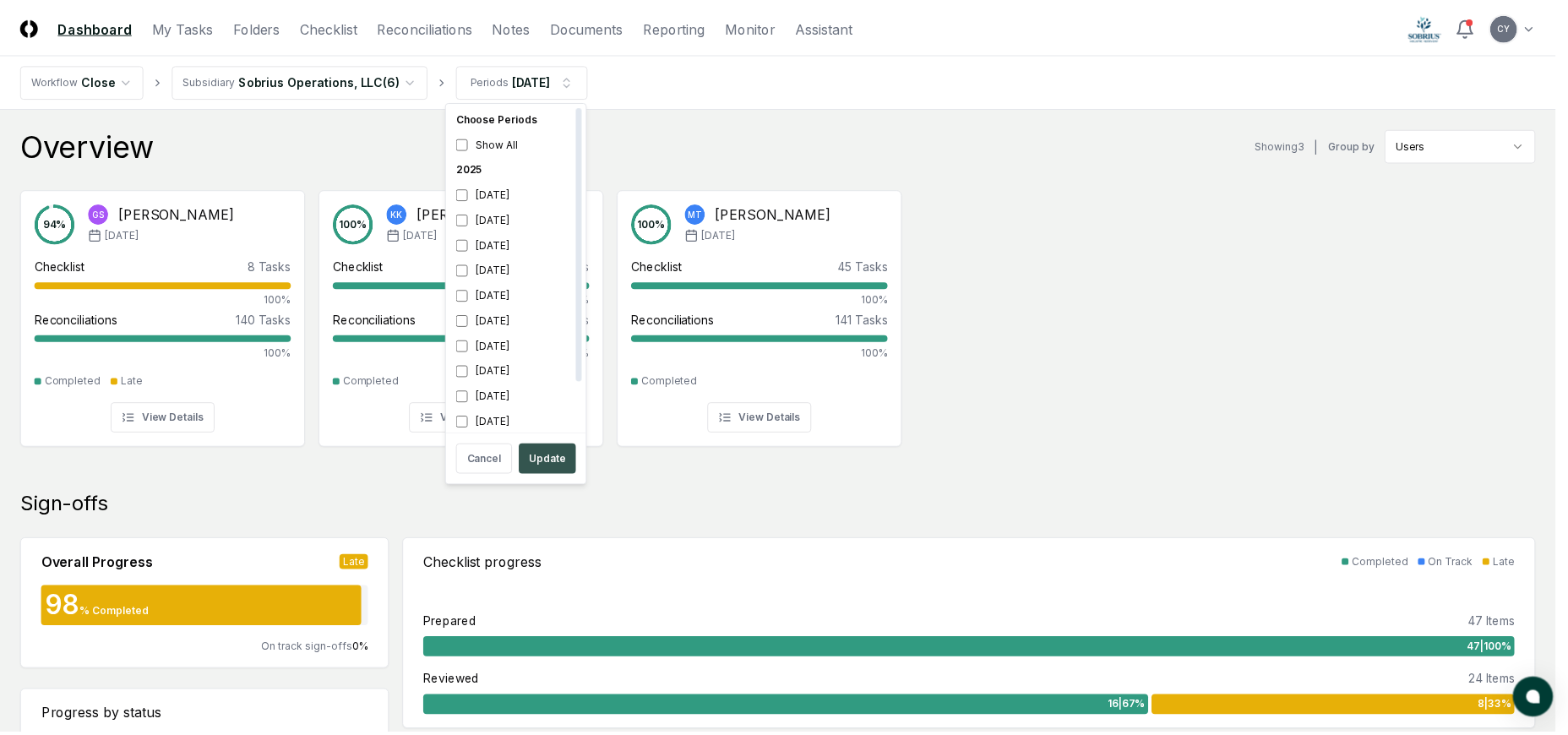
scroll to position [5, 0]
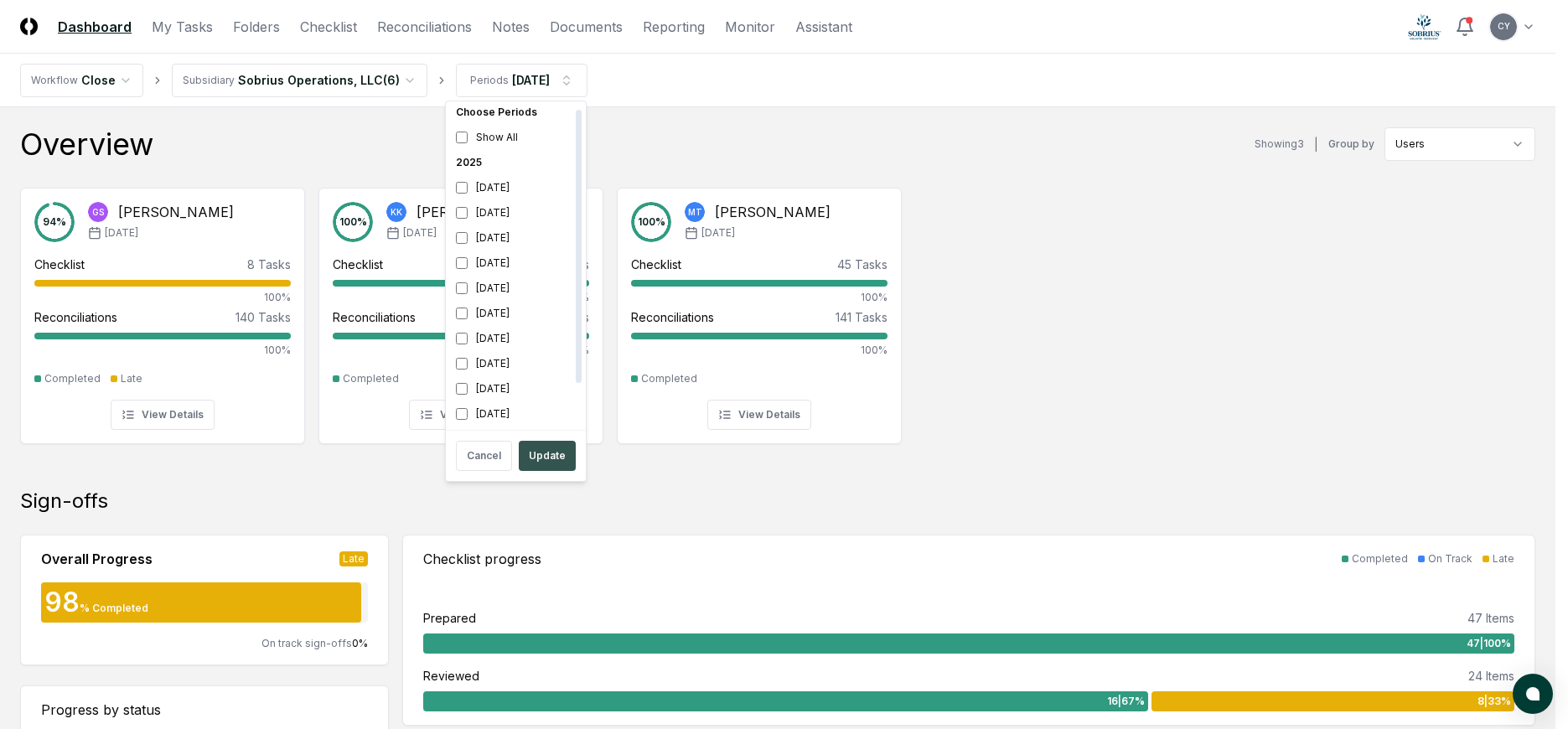
click at [524, 451] on button "Update" at bounding box center [547, 456] width 57 height 31
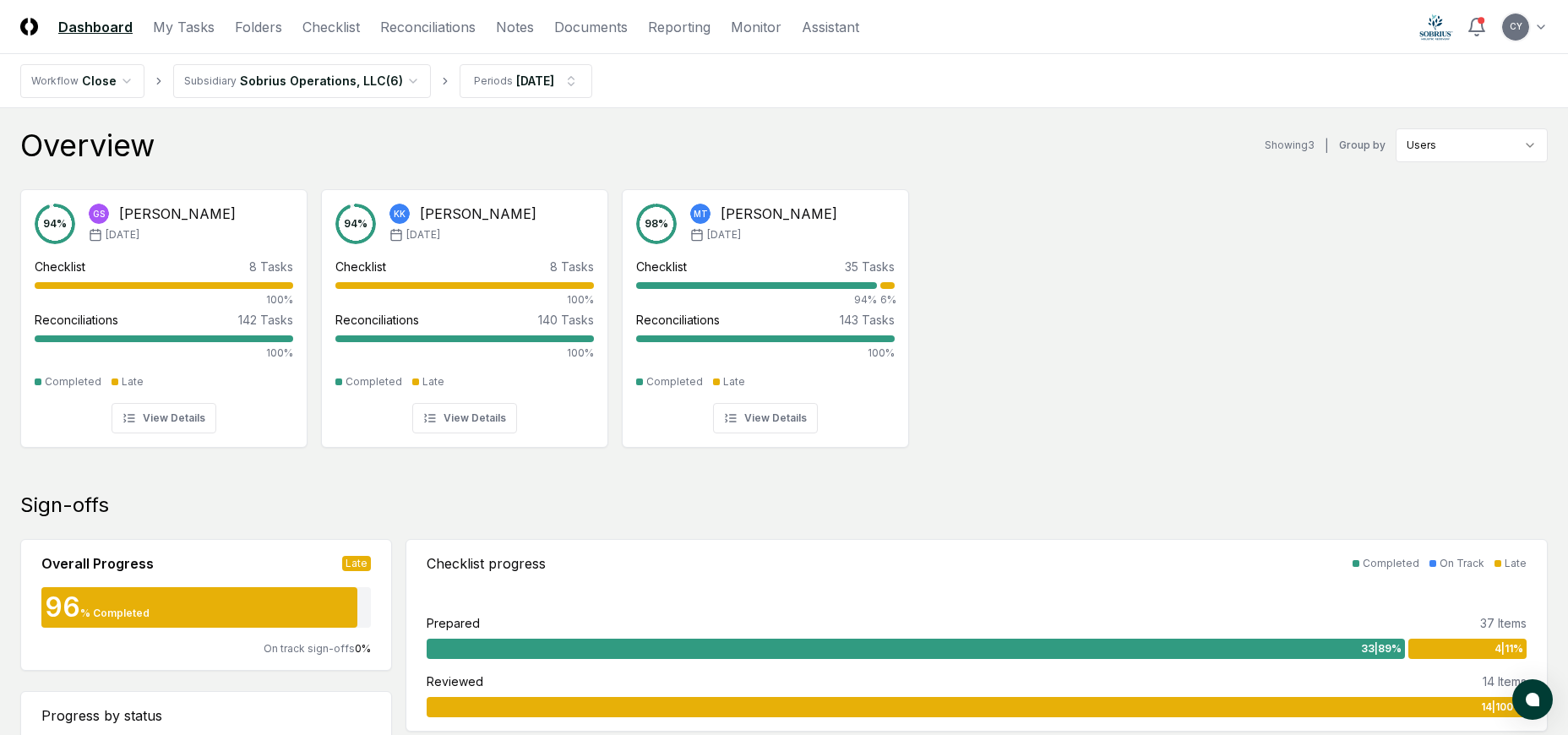
drag, startPoint x: 970, startPoint y: 171, endPoint x: 963, endPoint y: 206, distance: 35.7
click at [970, 171] on div "Overview Showing 3 | Group by Users 94 % GS [PERSON_NAME] [DATE] Checklist 8 Ta…" at bounding box center [784, 299] width 1528 height 343
